Goal: Transaction & Acquisition: Download file/media

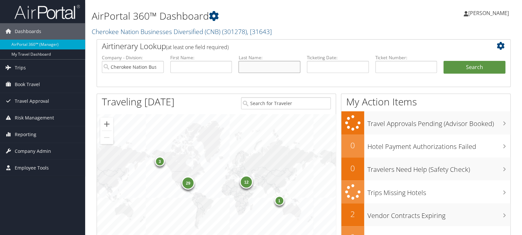
click at [279, 64] on input "text" at bounding box center [269, 67] width 62 height 12
click at [389, 67] on input "text" at bounding box center [406, 67] width 62 height 12
paste input "0167310280998"
type input "0167310280998"
click at [460, 69] on button "Search" at bounding box center [474, 67] width 62 height 13
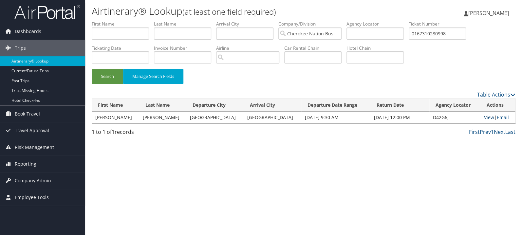
click at [484, 118] on link "View" at bounding box center [489, 117] width 10 height 6
click at [459, 33] on input "0167310280998" at bounding box center [437, 34] width 57 height 12
paste input "2325314619"
click at [92, 69] on button "Search" at bounding box center [107, 76] width 31 height 15
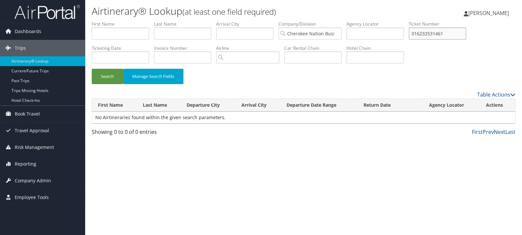
type input "016232531461"
click at [92, 69] on button "Search" at bounding box center [107, 76] width 31 height 15
click at [197, 31] on input "text" at bounding box center [182, 34] width 57 height 12
type input "[PERSON_NAME]"
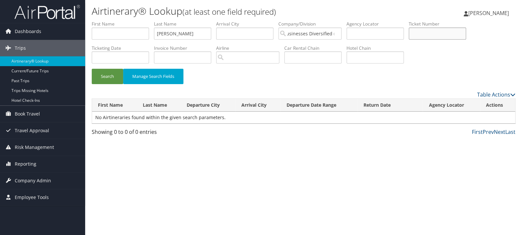
click at [92, 69] on button "Search" at bounding box center [107, 76] width 31 height 15
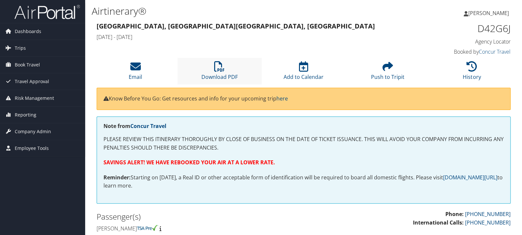
click at [220, 73] on li "Download PDF" at bounding box center [219, 71] width 84 height 27
